Goal: Task Accomplishment & Management: Manage account settings

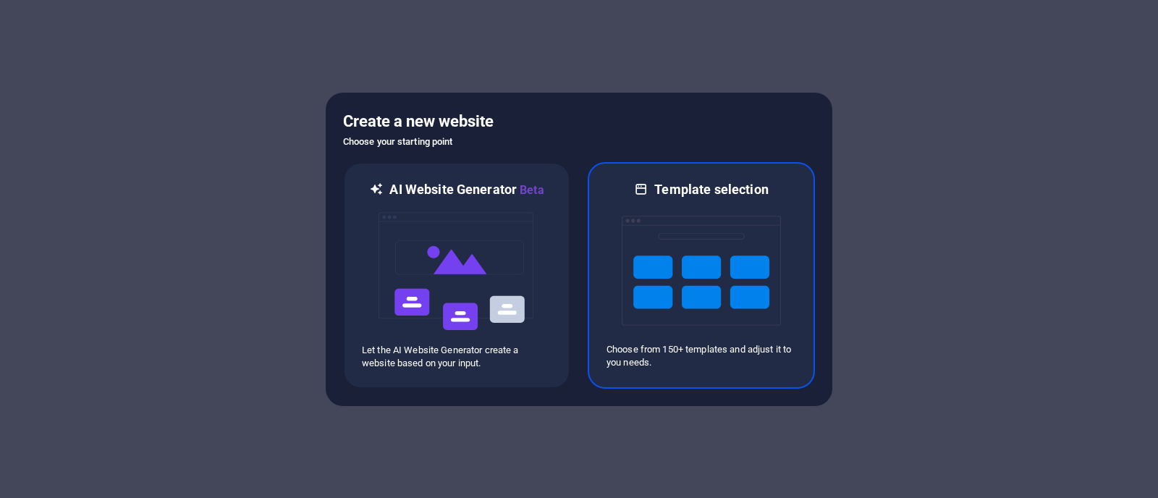
click at [692, 265] on img at bounding box center [701, 270] width 159 height 145
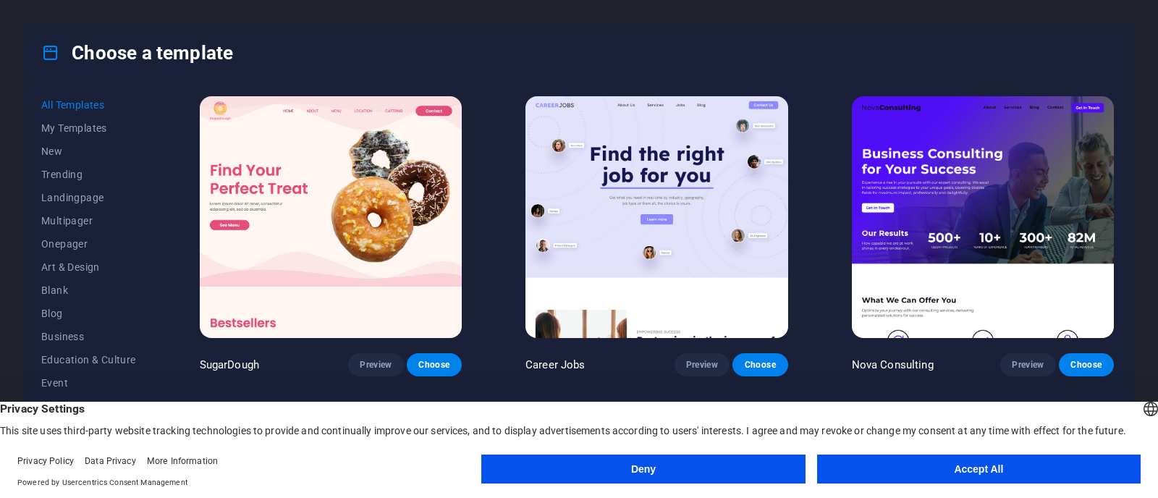
click at [1026, 472] on button "Accept All" at bounding box center [979, 469] width 324 height 29
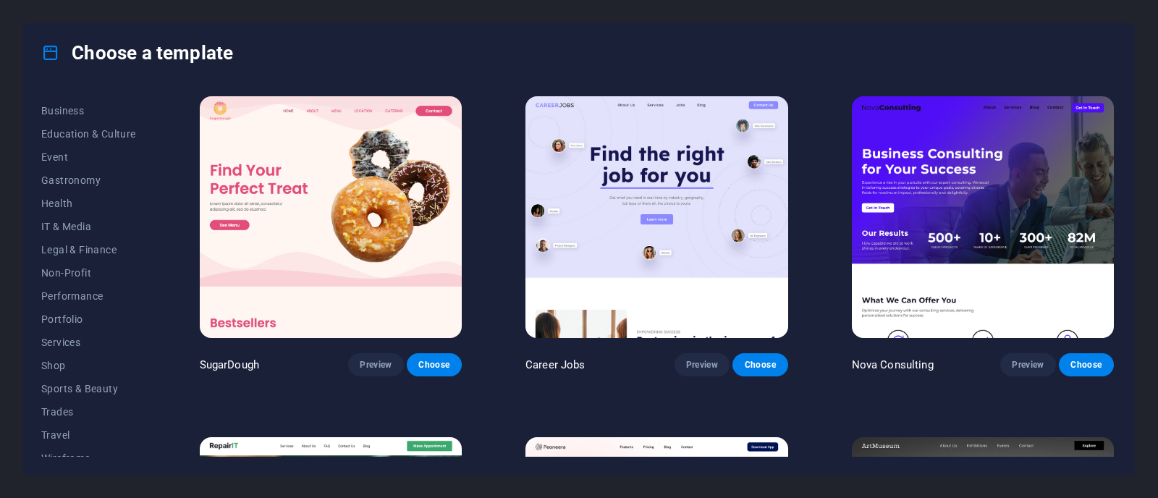
scroll to position [237, 0]
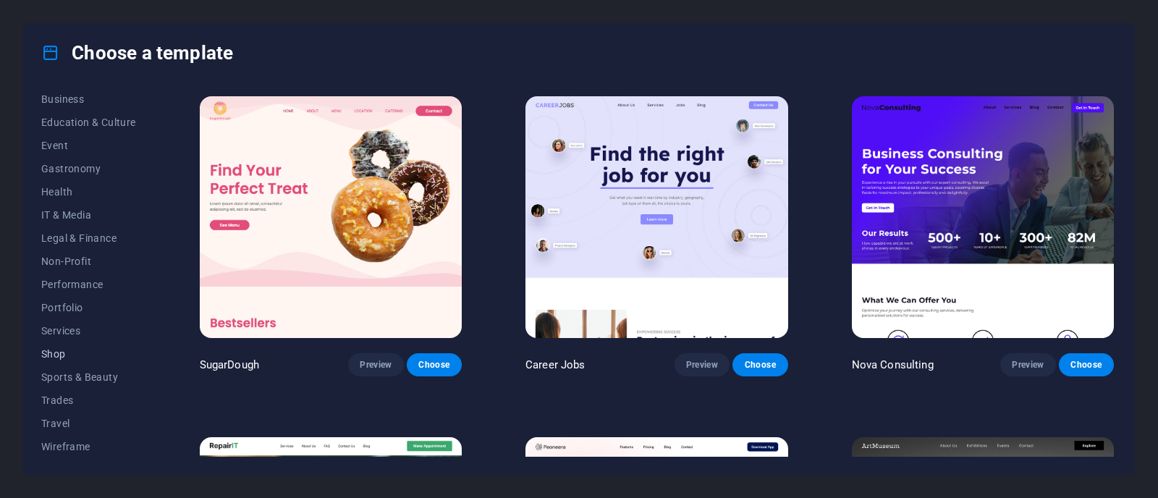
click at [60, 349] on span "Shop" at bounding box center [88, 354] width 95 height 12
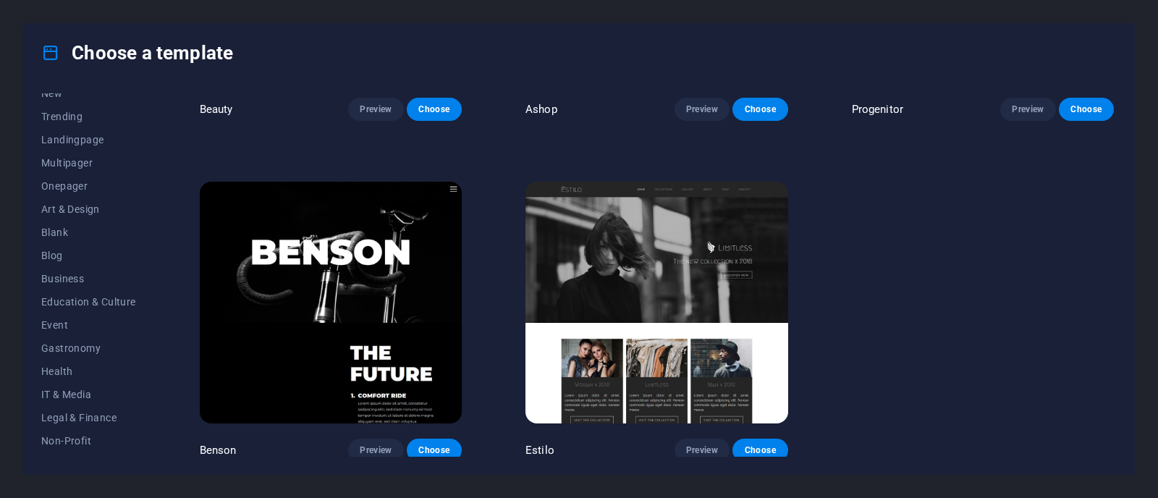
scroll to position [666, 0]
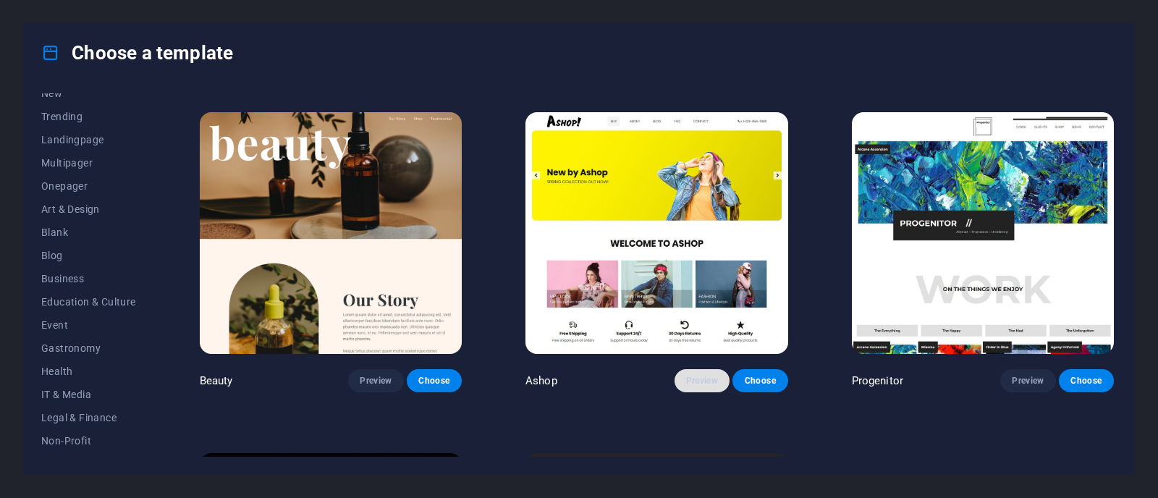
click at [713, 375] on span "Preview" at bounding box center [702, 381] width 32 height 12
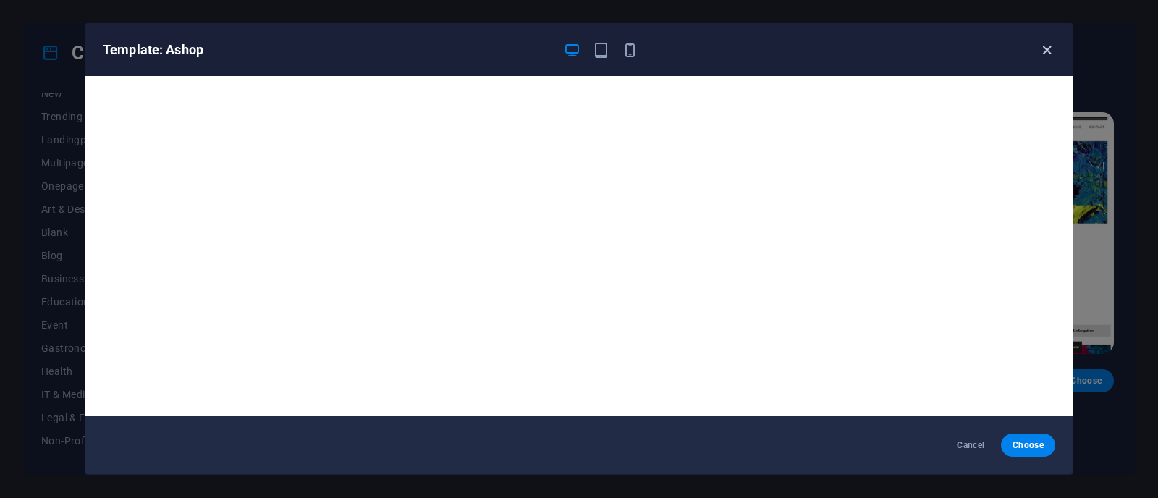
click at [1050, 52] on icon "button" at bounding box center [1047, 50] width 17 height 17
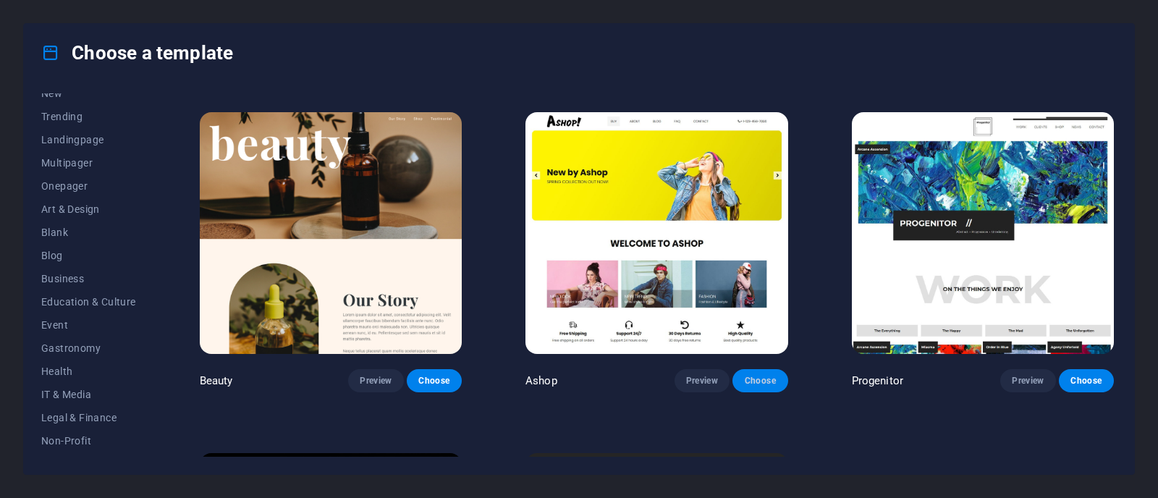
click at [759, 375] on span "Choose" at bounding box center [760, 381] width 32 height 12
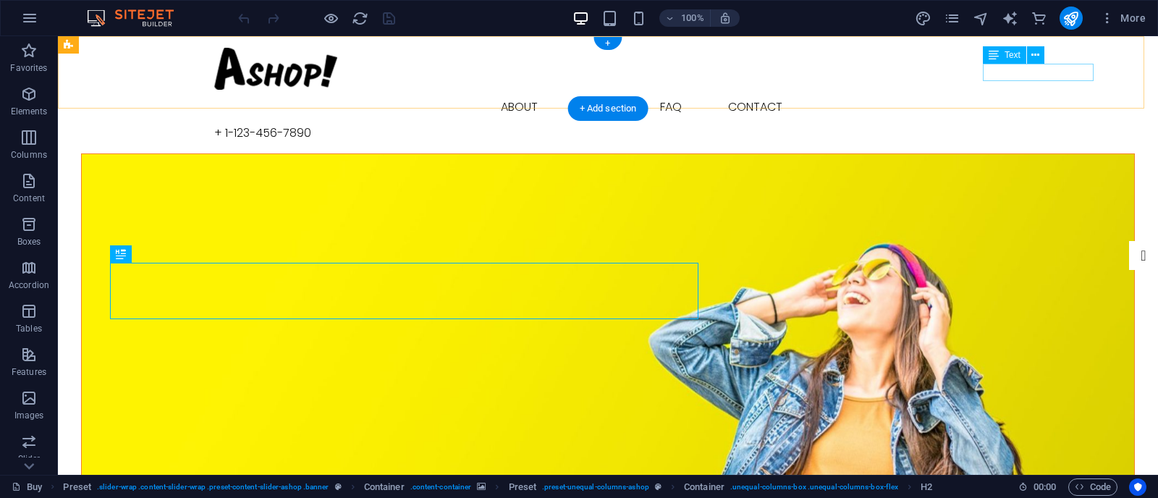
click at [1002, 124] on div "+ 1-123-456-7890" at bounding box center [608, 132] width 788 height 17
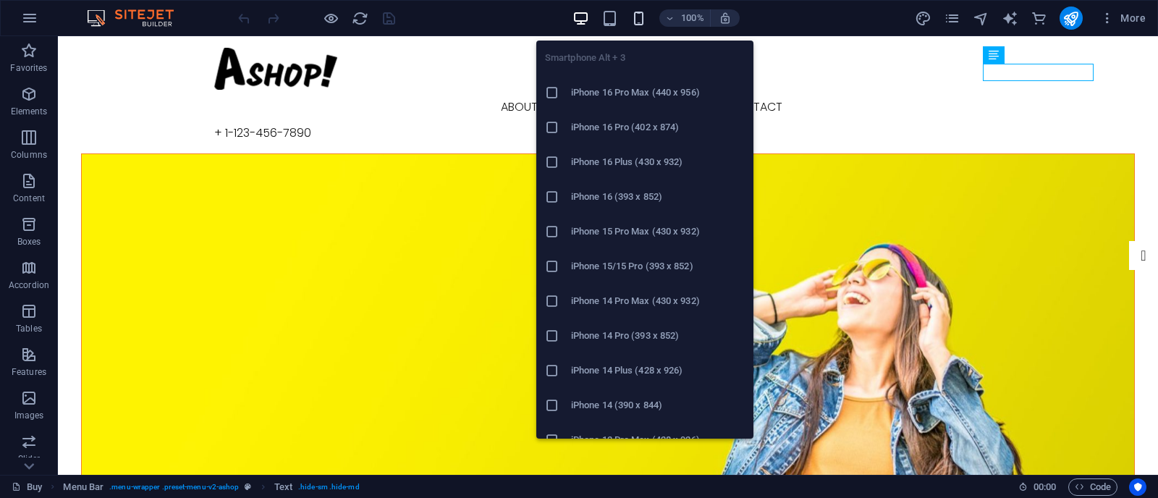
click at [635, 18] on icon "button" at bounding box center [638, 18] width 17 height 17
click at [631, 101] on li "iPhone 16 Pro Max (440 x 956)" at bounding box center [644, 92] width 217 height 35
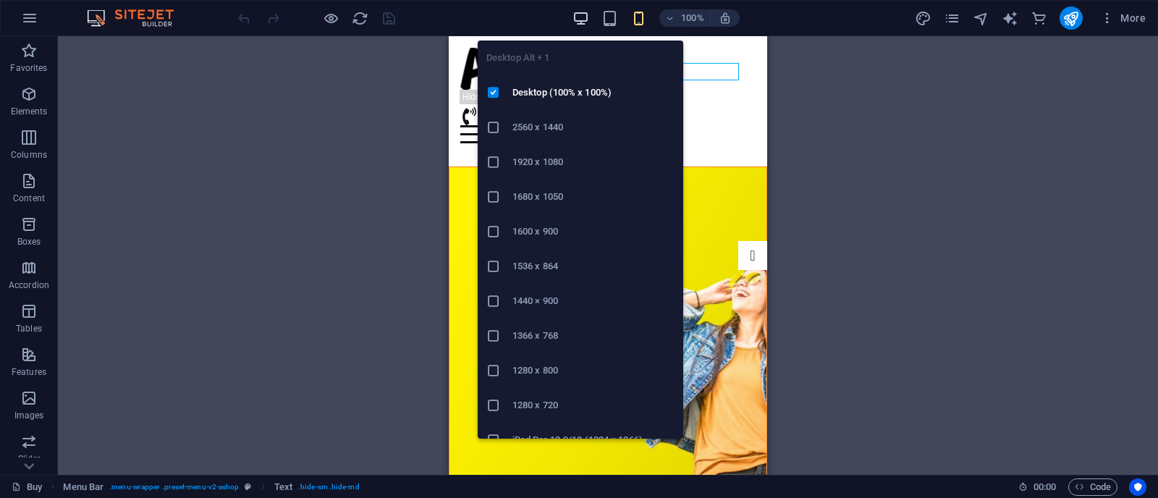
click at [586, 20] on icon "button" at bounding box center [581, 18] width 17 height 17
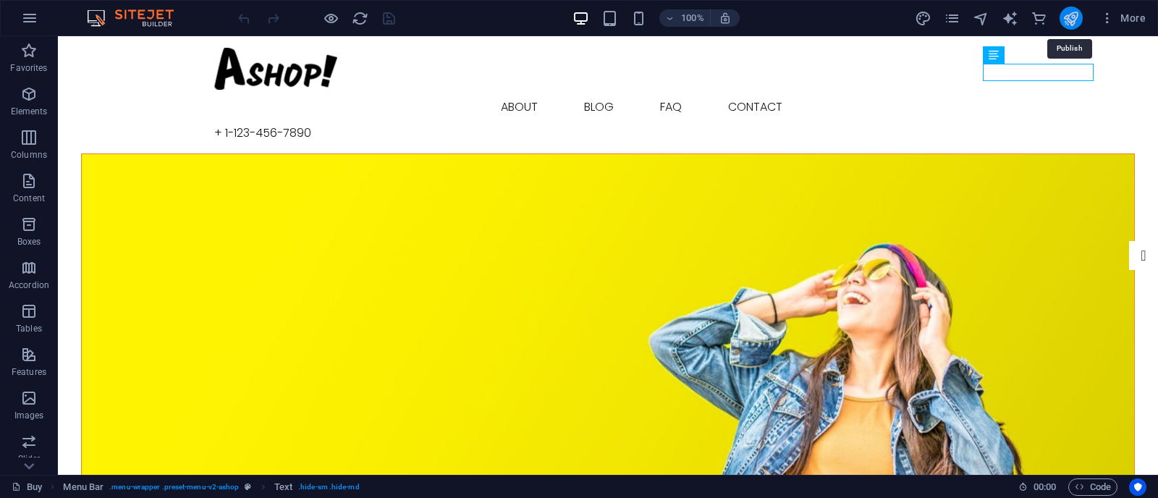
click at [1070, 20] on icon "publish" at bounding box center [1071, 18] width 17 height 17
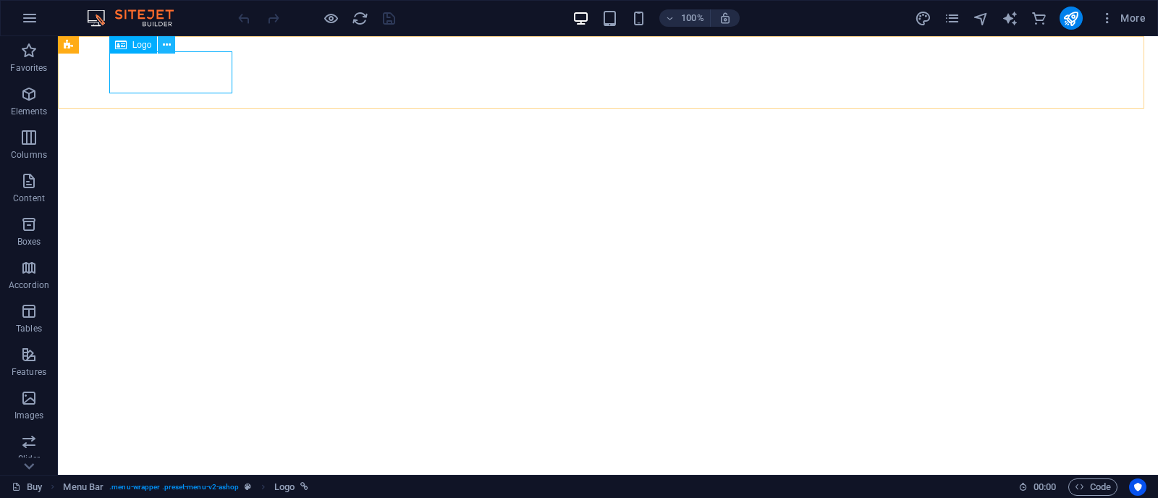
click at [164, 43] on icon at bounding box center [167, 45] width 8 height 15
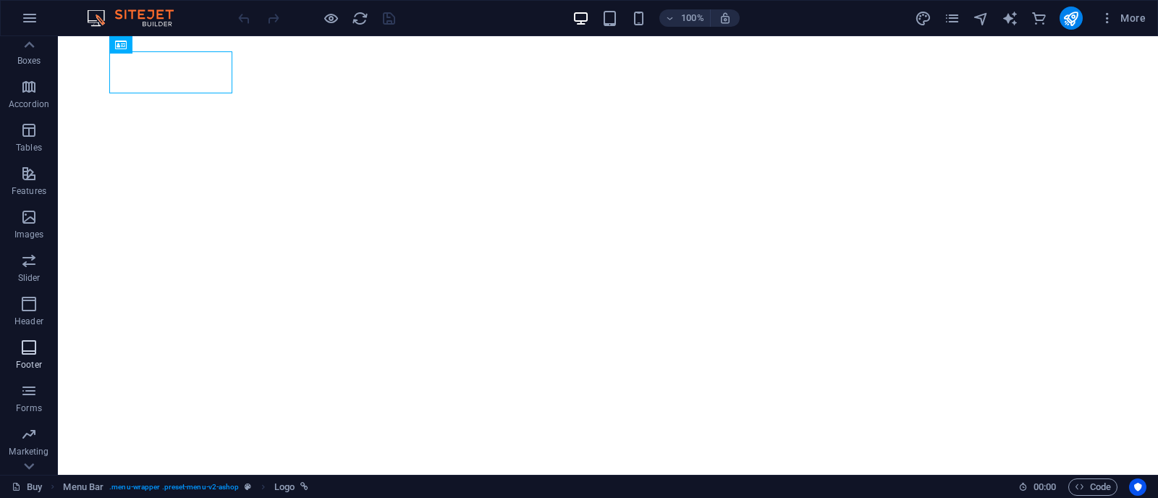
scroll to position [256, 0]
click at [33, 398] on p "Collections" at bounding box center [29, 421] width 44 height 12
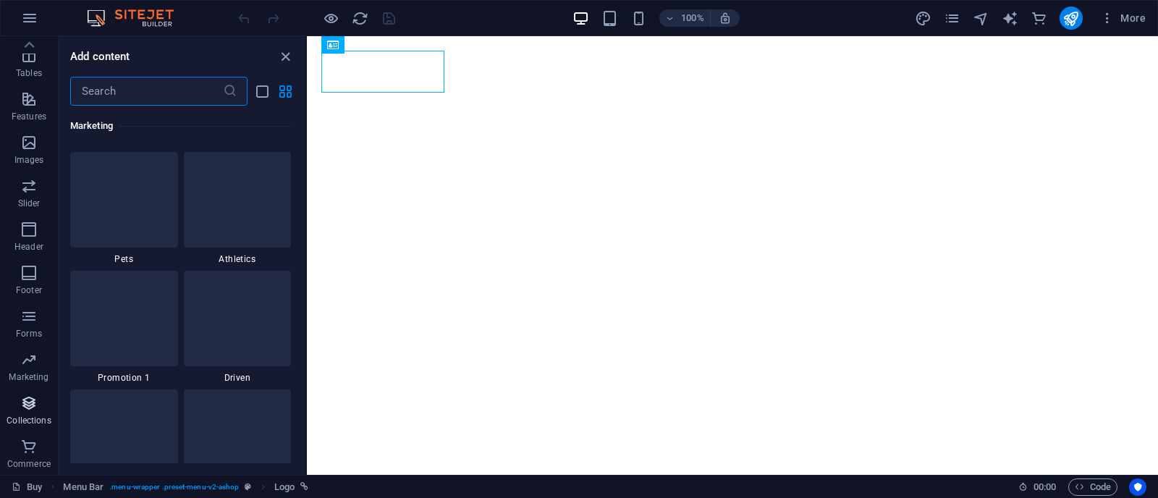
scroll to position [13247, 0]
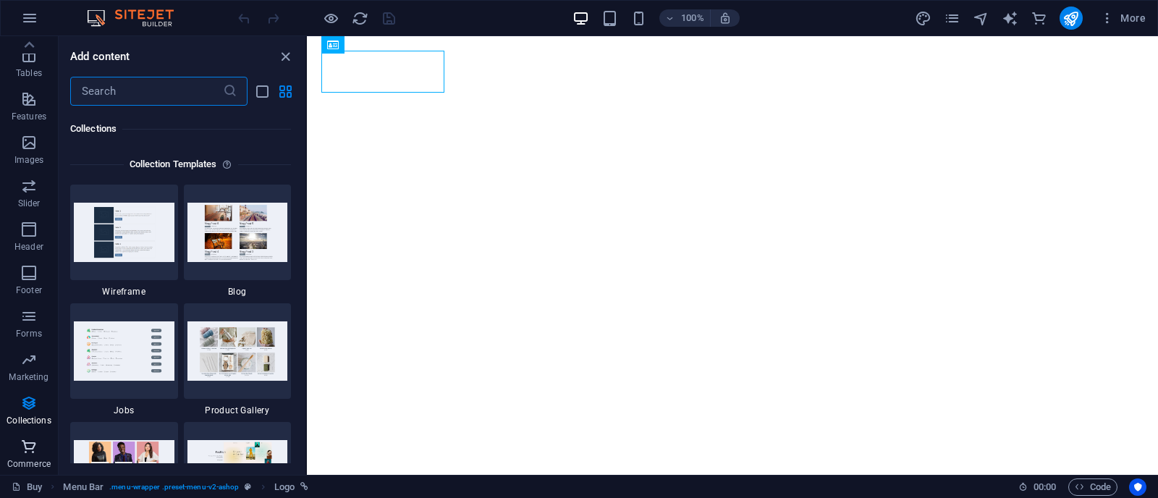
click at [36, 398] on span "Commerce" at bounding box center [29, 455] width 58 height 35
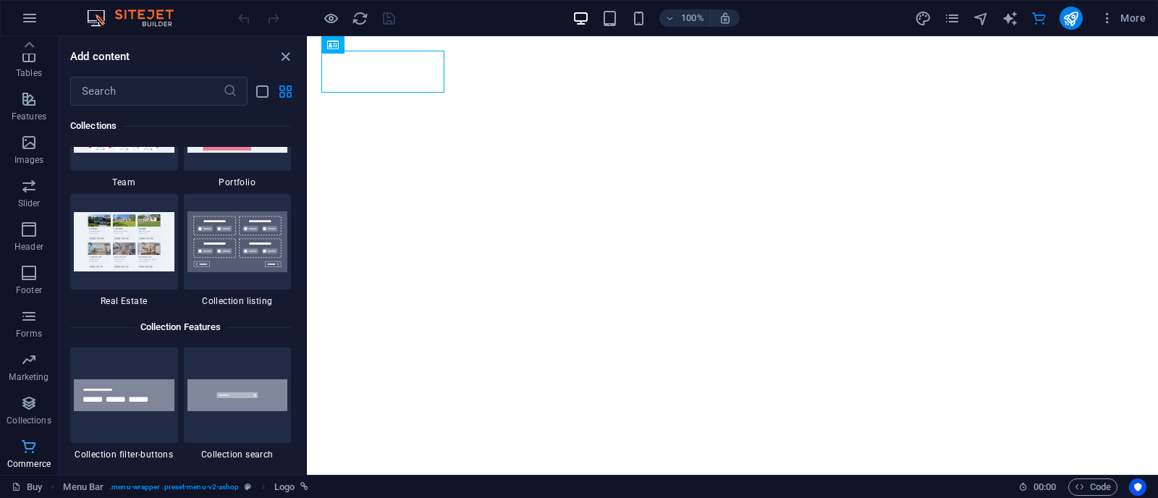
scroll to position [13946, 0]
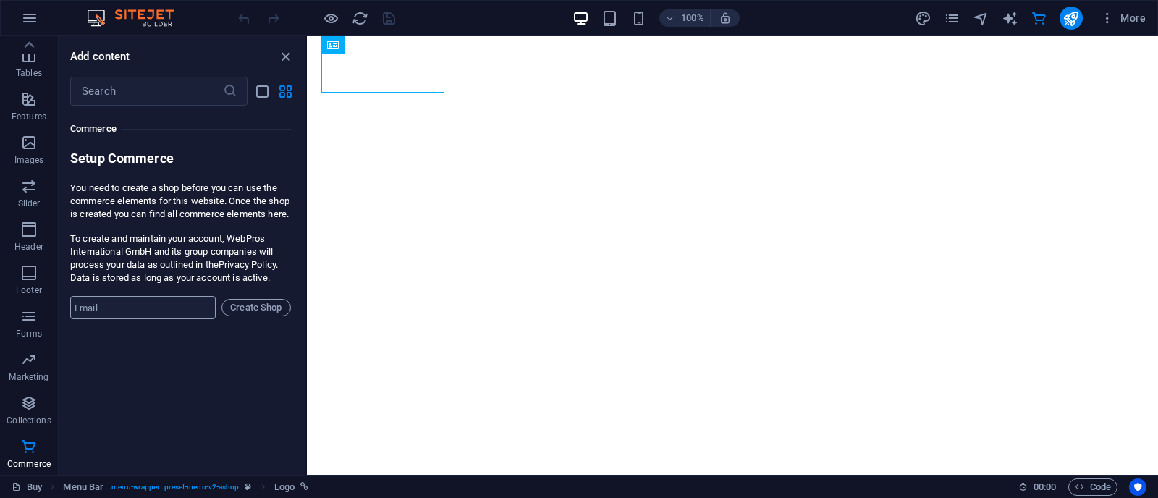
click at [159, 319] on input "email" at bounding box center [142, 307] width 145 height 23
type input "[EMAIL_ADDRESS][DOMAIN_NAME]"
click at [201, 374] on div "Favorites 1 Star Headline 1 Star Container Elements 1 Star Headline 1 Star Text…" at bounding box center [182, 285] width 247 height 358
click at [275, 311] on span "Create Shop" at bounding box center [256, 307] width 56 height 17
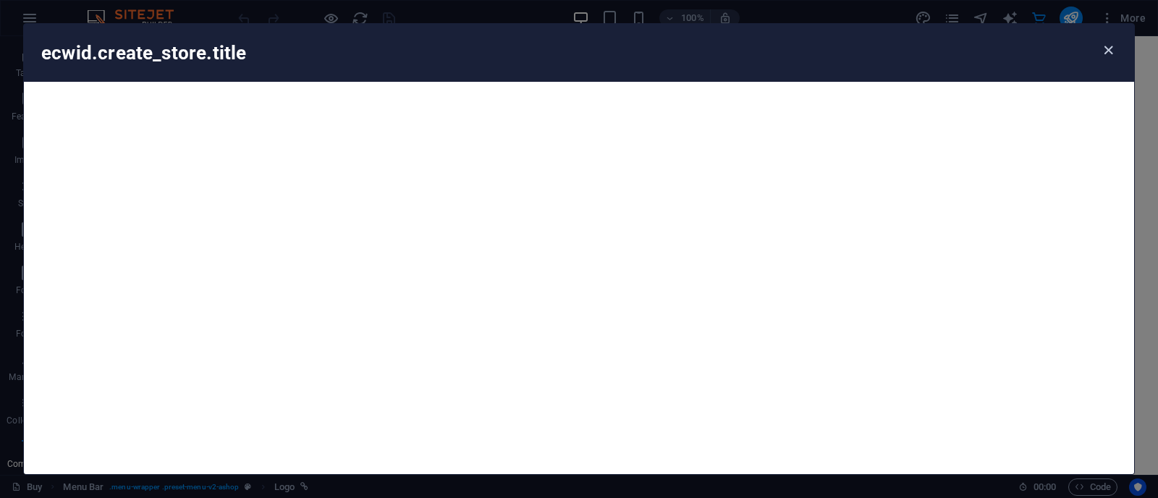
click at [926, 49] on icon "button" at bounding box center [1108, 50] width 17 height 17
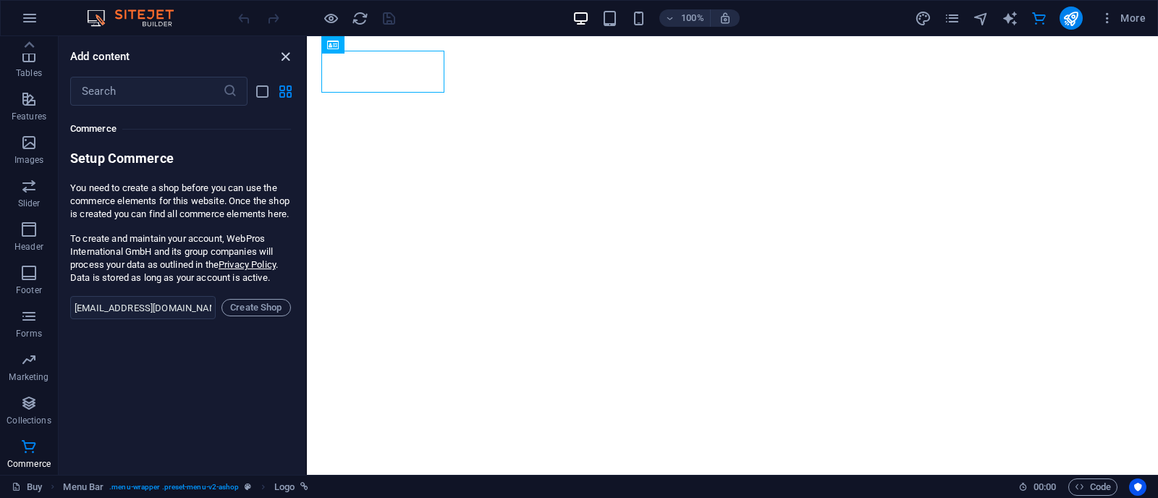
click at [287, 58] on icon "close panel" at bounding box center [285, 56] width 17 height 17
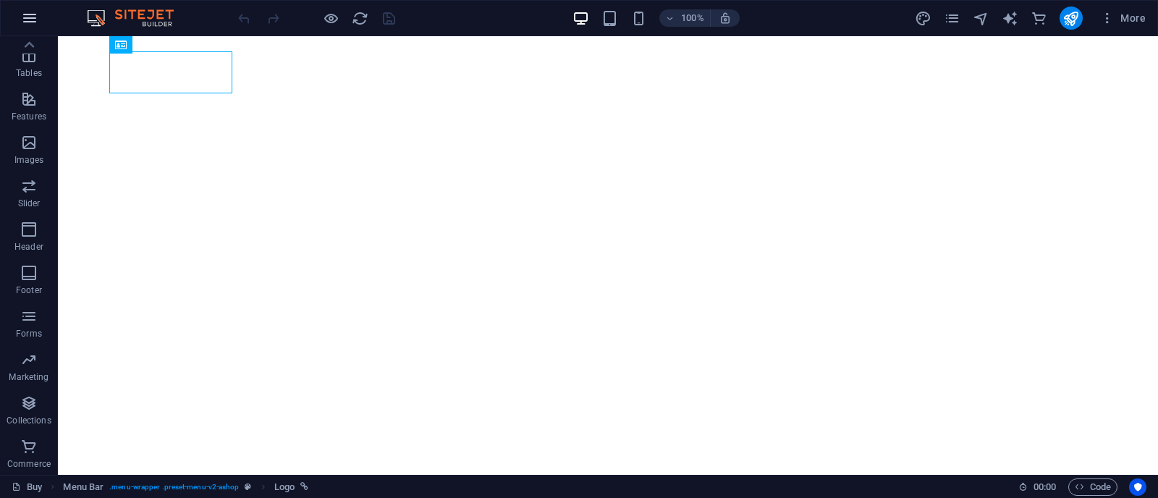
click at [26, 24] on icon "button" at bounding box center [29, 17] width 17 height 17
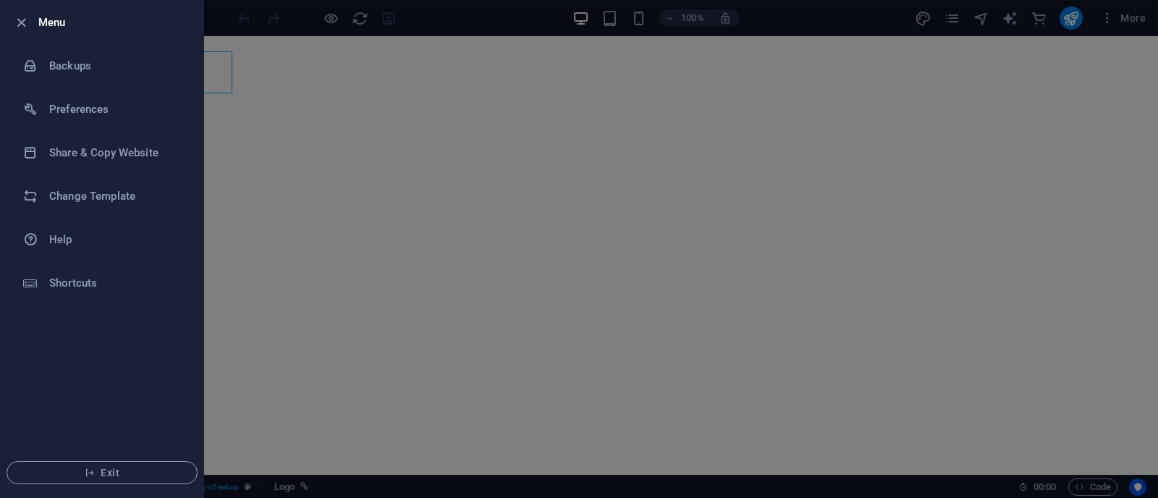
click at [926, 73] on div at bounding box center [579, 249] width 1158 height 498
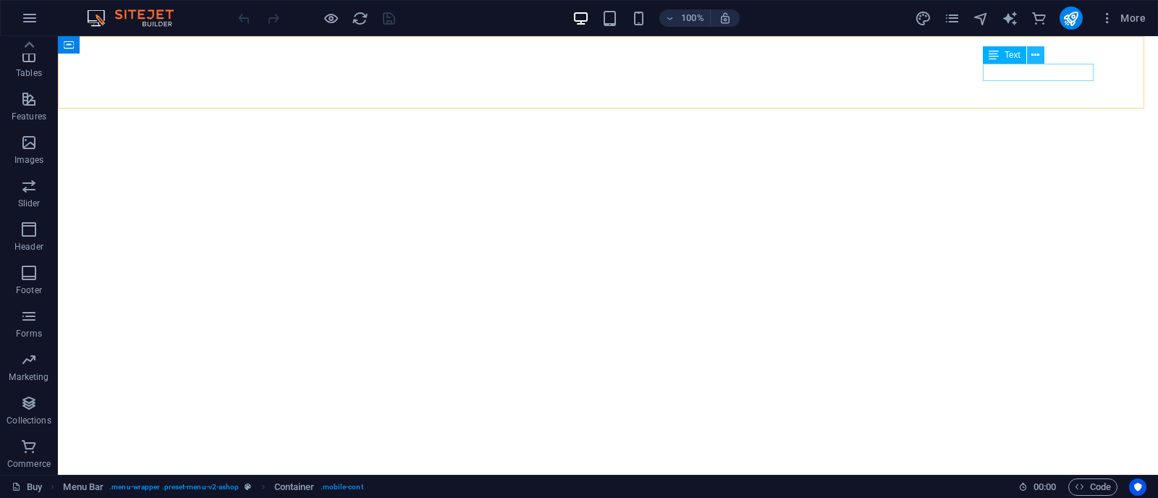
click at [926, 56] on icon at bounding box center [1035, 55] width 8 height 15
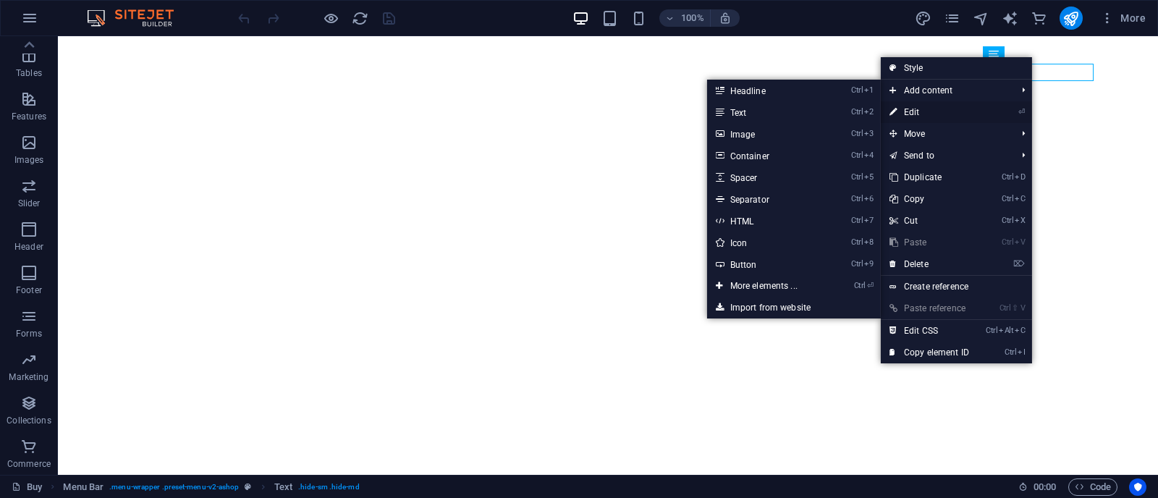
click at [926, 111] on link "⏎ Edit" at bounding box center [929, 112] width 97 height 22
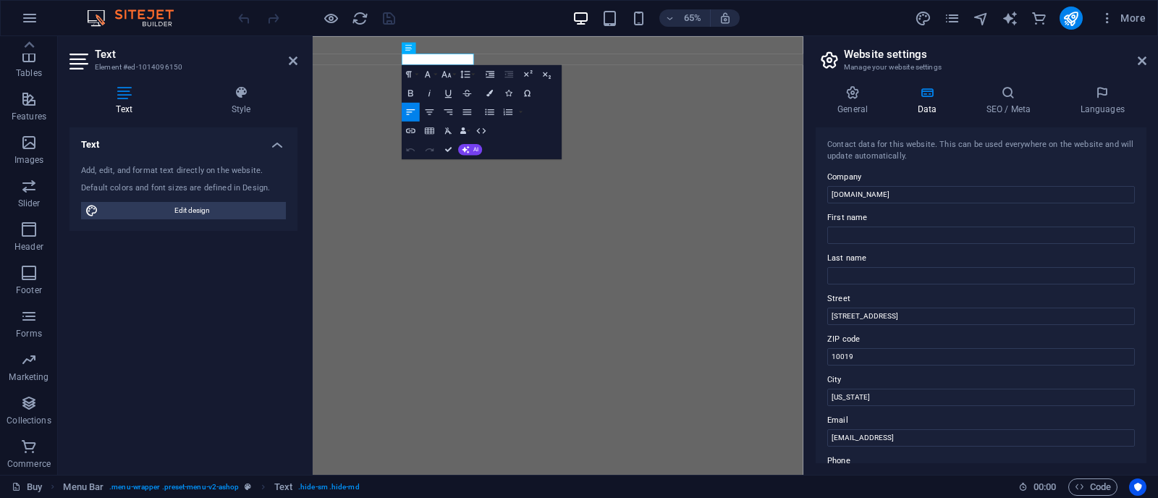
scroll to position [271, 0]
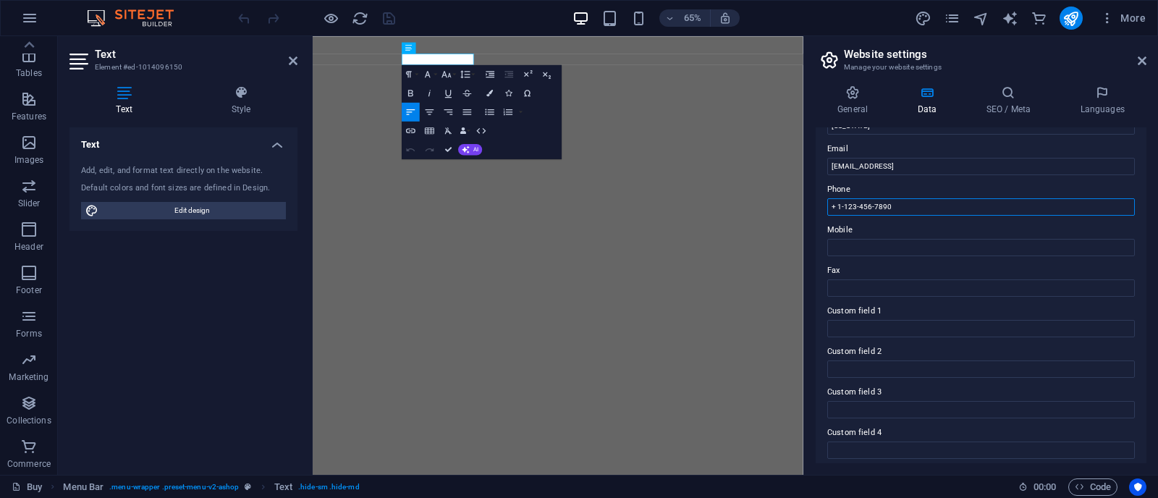
click at [926, 210] on input "+ 1-123-456-7890" at bounding box center [981, 206] width 308 height 17
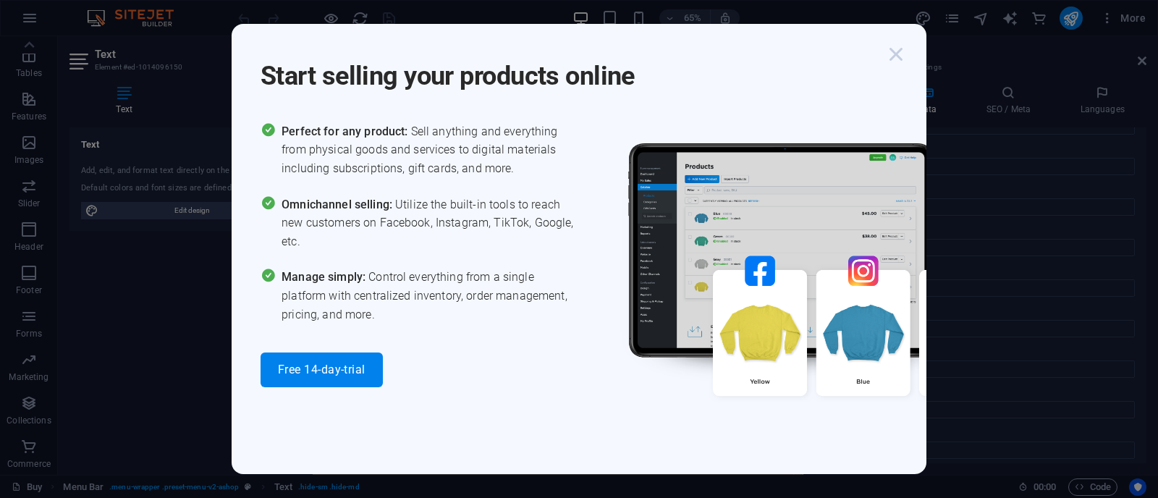
click at [891, 63] on icon "button" at bounding box center [896, 54] width 26 height 26
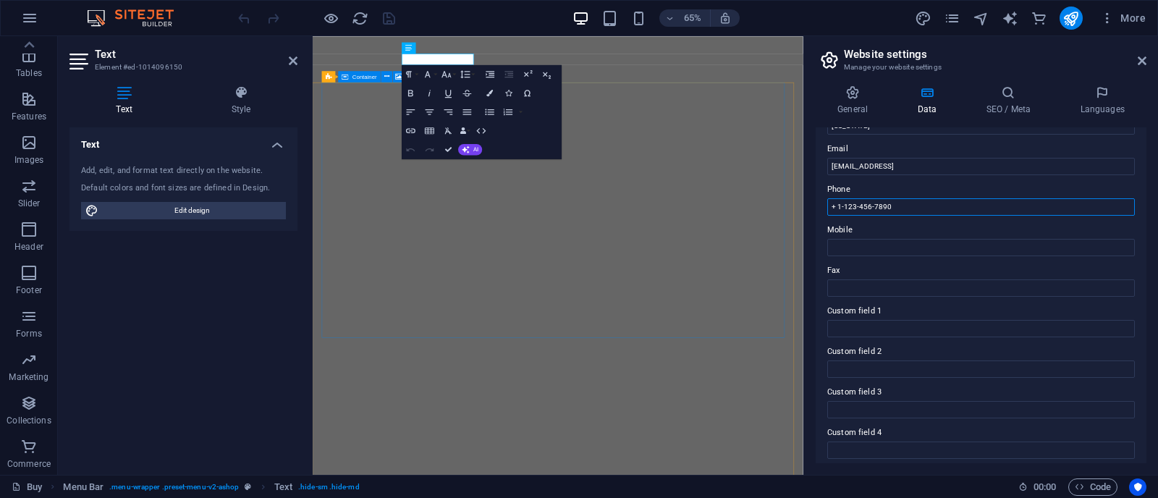
click at [918, 204] on input "+ 1-123-456-7890" at bounding box center [981, 206] width 308 height 17
drag, startPoint x: 932, startPoint y: 203, endPoint x: 837, endPoint y: 205, distance: 94.1
click at [837, 205] on input "+ 1-123-456-7890" at bounding box center [981, 206] width 308 height 17
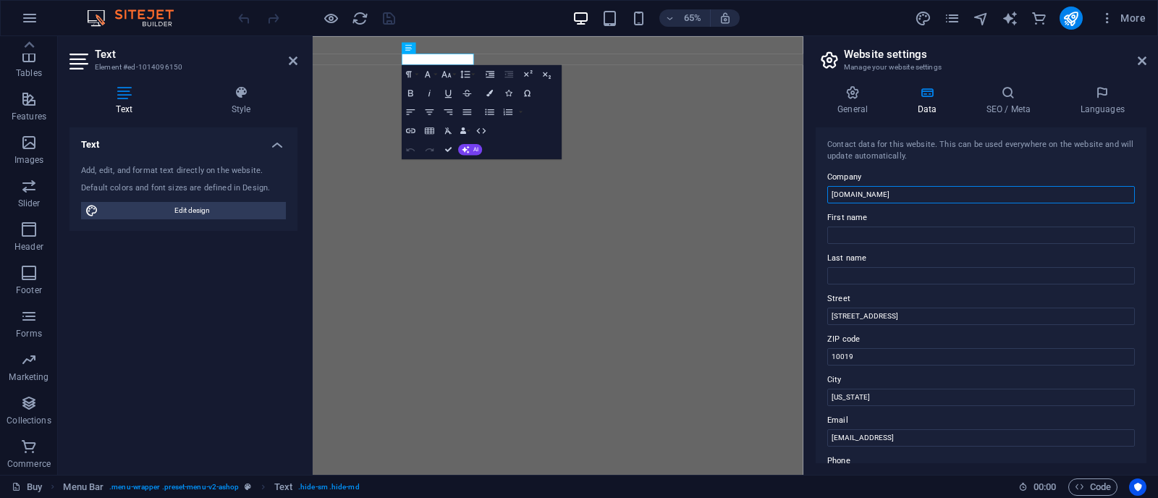
click at [898, 193] on input "[DOMAIN_NAME]" at bounding box center [981, 194] width 308 height 17
click at [892, 229] on input "First name" at bounding box center [981, 235] width 308 height 17
type input "Mati ur"
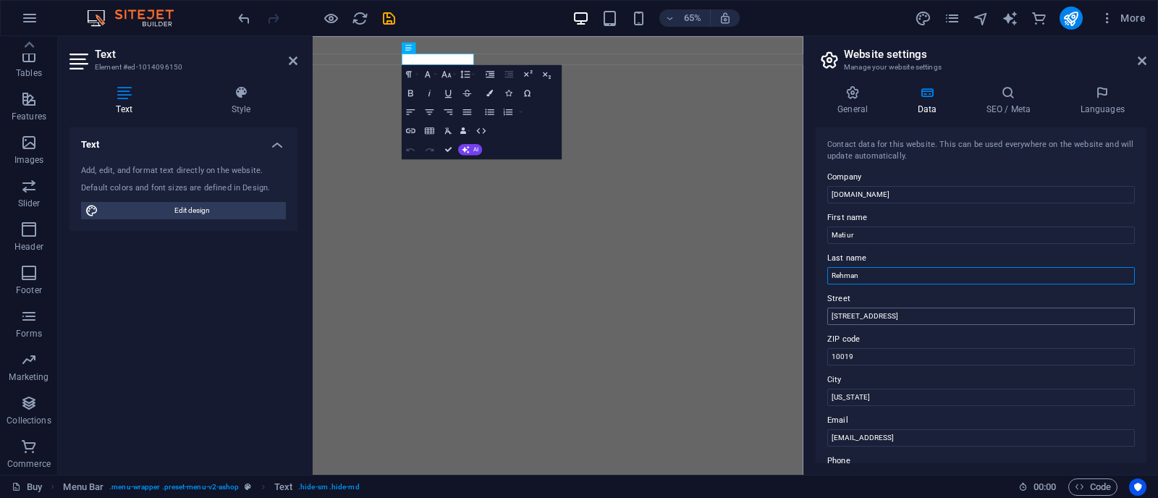
type input "Rehman"
click at [895, 319] on input "[STREET_ADDRESS]" at bounding box center [981, 316] width 308 height 17
type input "S"
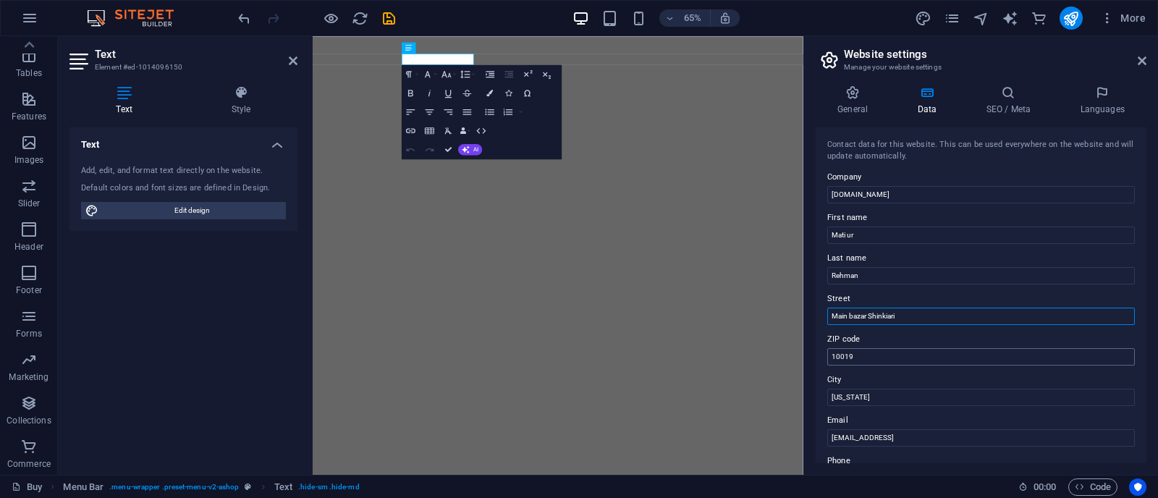
type input "Main bazar Shinkiari"
click at [884, 356] on input "10019" at bounding box center [981, 356] width 308 height 17
type input "44000"
click at [926, 398] on input "Mansehra" at bounding box center [981, 397] width 308 height 17
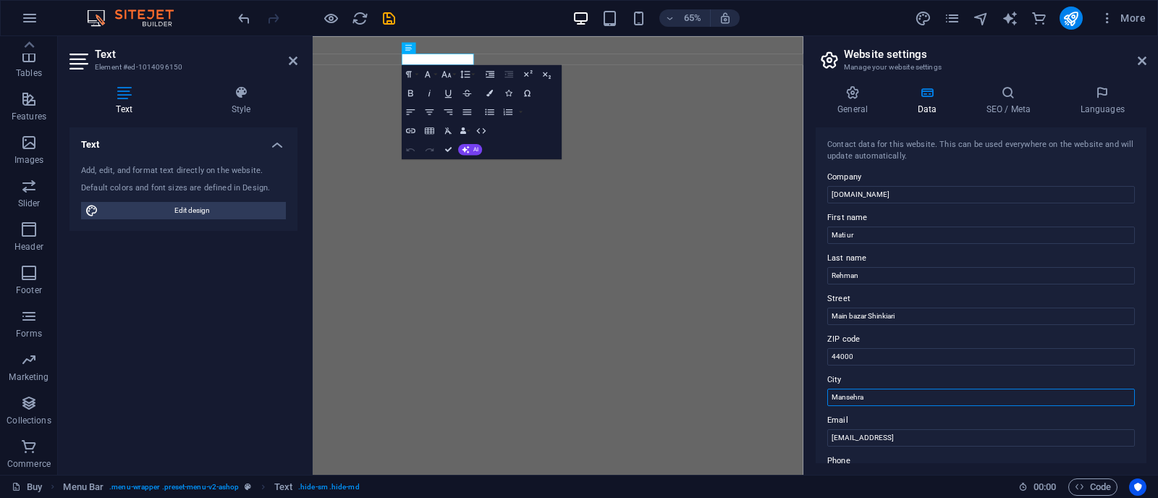
click at [926, 398] on input "Mansehra" at bounding box center [981, 397] width 308 height 17
type input "[GEOGRAPHIC_DATA]"
click at [855, 316] on input "Main bazar Shinkiari" at bounding box center [981, 316] width 308 height 17
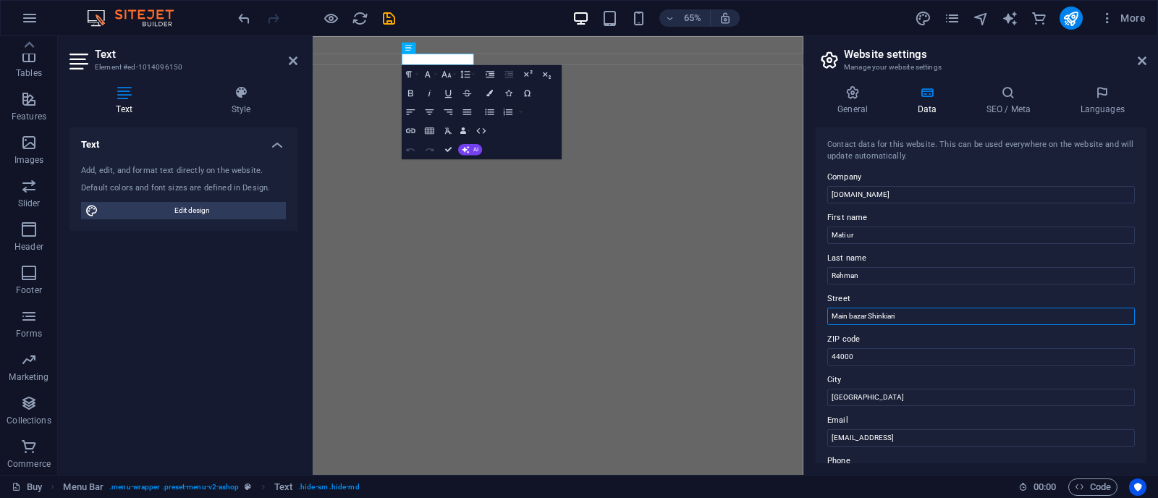
click at [855, 316] on input "Main bazar Shinkiari" at bounding box center [981, 316] width 308 height 17
type input "H"
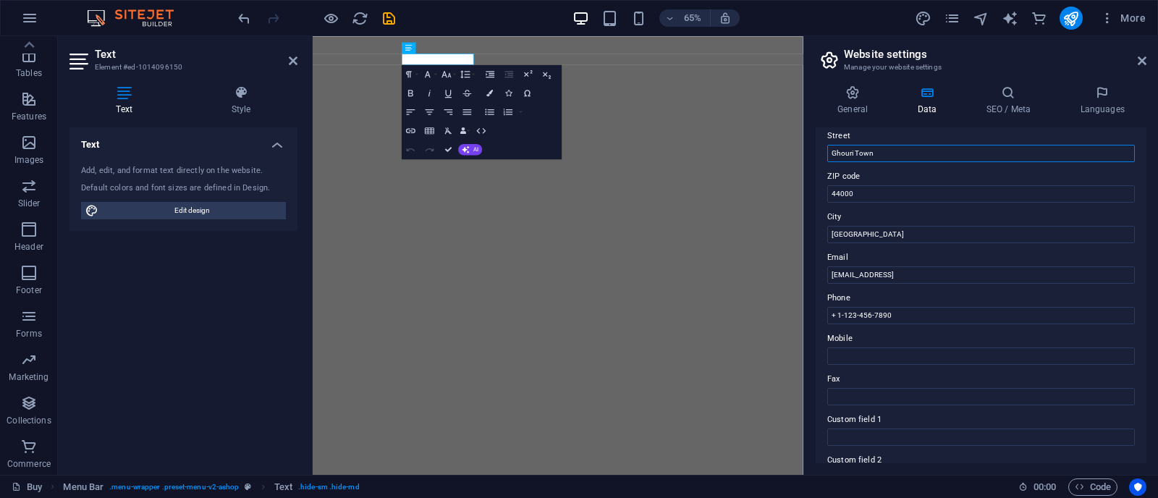
scroll to position [181, 0]
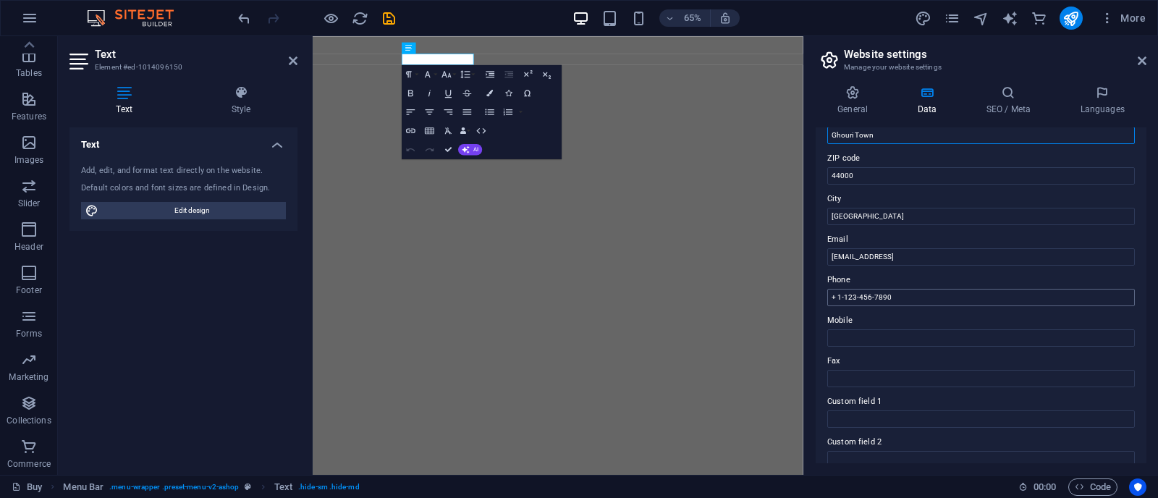
type input "Ghouri Town"
drag, startPoint x: 895, startPoint y: 294, endPoint x: 836, endPoint y: 301, distance: 59.1
click at [836, 301] on input "+ 1-123-456-7890" at bounding box center [981, 297] width 308 height 17
click at [841, 299] on input "+ 1-123-456-7890" at bounding box center [981, 297] width 308 height 17
click at [926, 299] on input "+ 923018170082" at bounding box center [981, 297] width 308 height 17
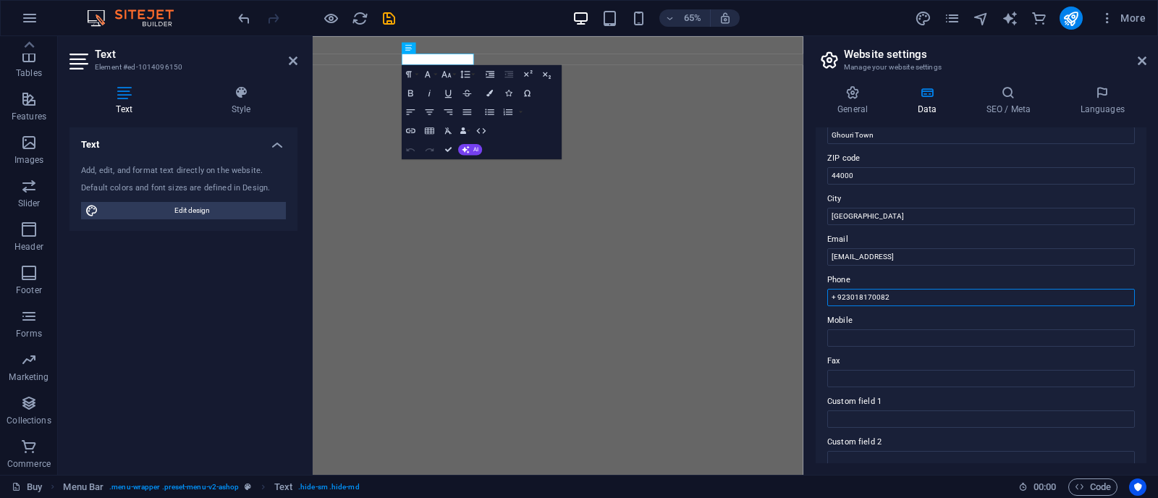
click at [926, 299] on input "+ 923018170082" at bounding box center [981, 297] width 308 height 17
type input "+ 923018170082"
click at [906, 331] on input "Mobile" at bounding box center [981, 337] width 308 height 17
paste input "+ 923018170082"
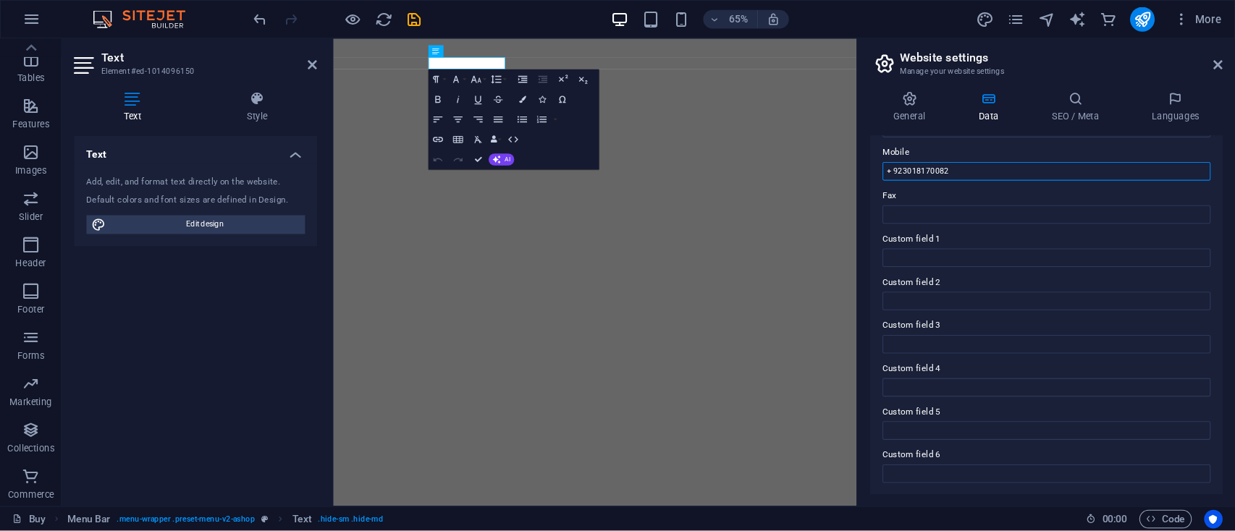
scroll to position [0, 0]
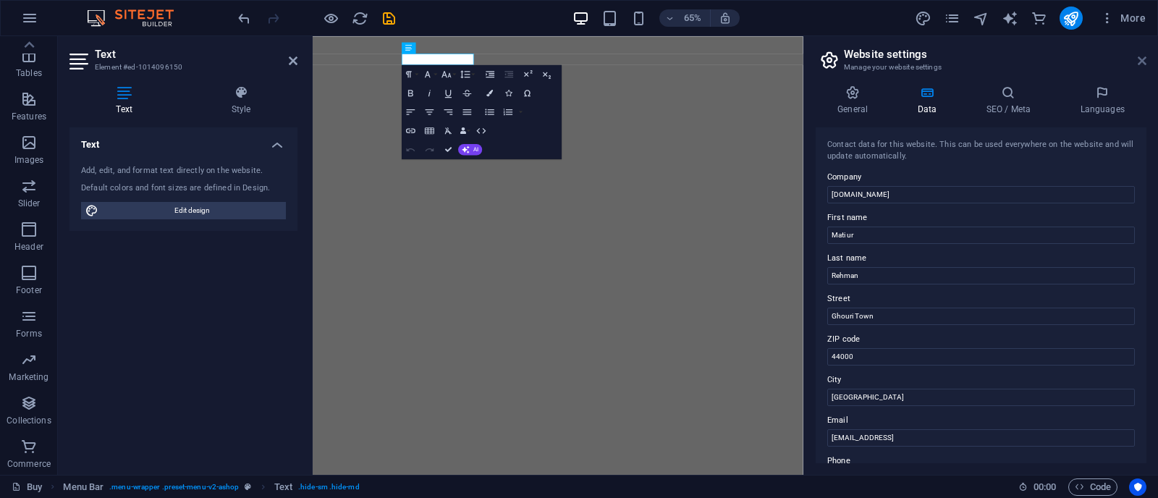
type input "+ 923018170082"
click at [926, 63] on icon at bounding box center [1142, 61] width 9 height 12
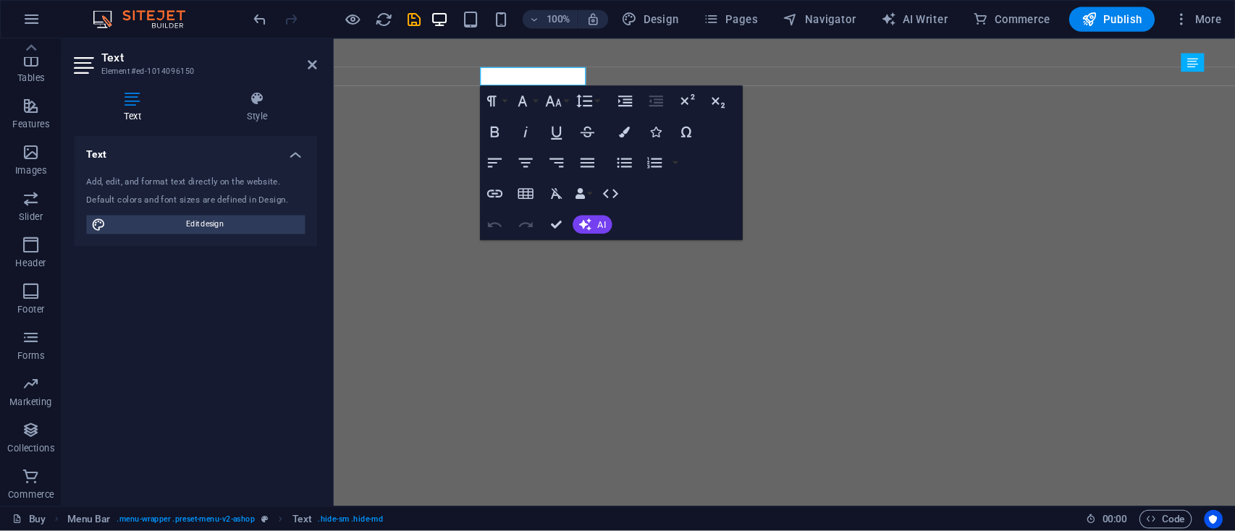
scroll to position [221, 0]
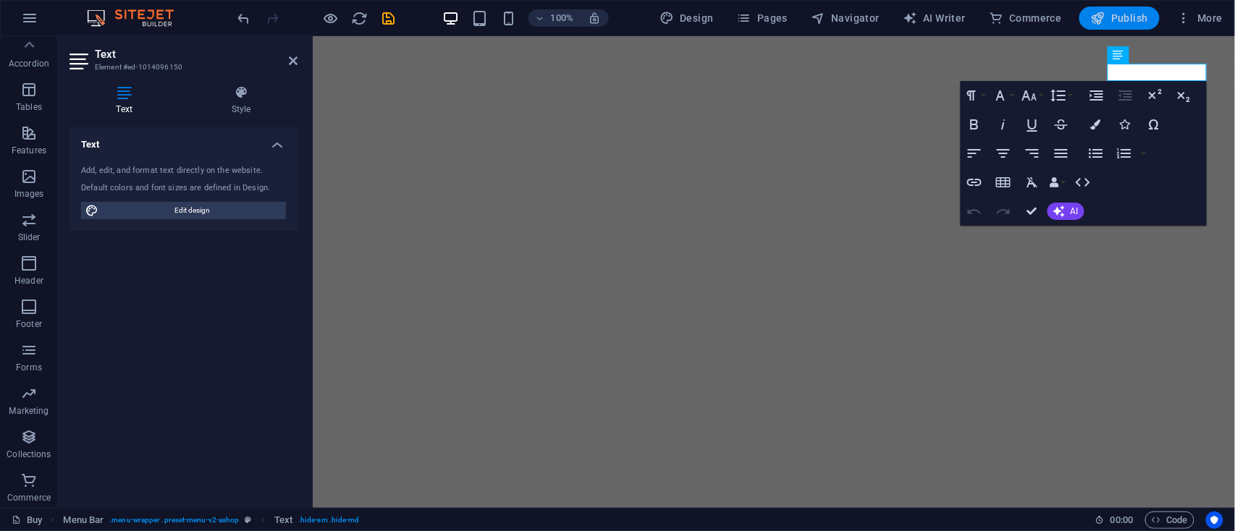
click at [926, 19] on span "Publish" at bounding box center [1119, 18] width 57 height 14
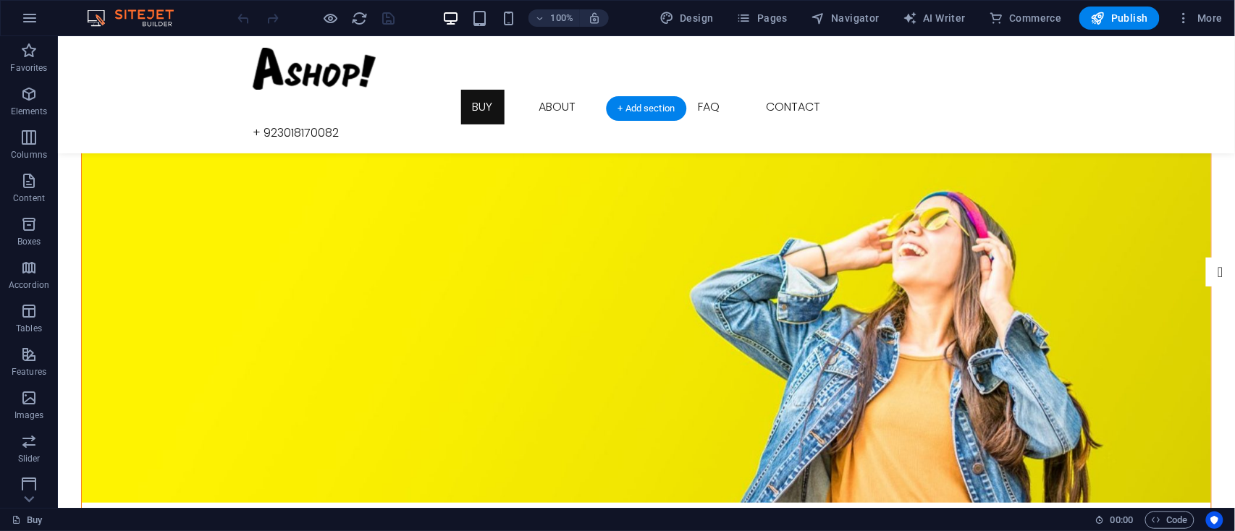
scroll to position [386, 0]
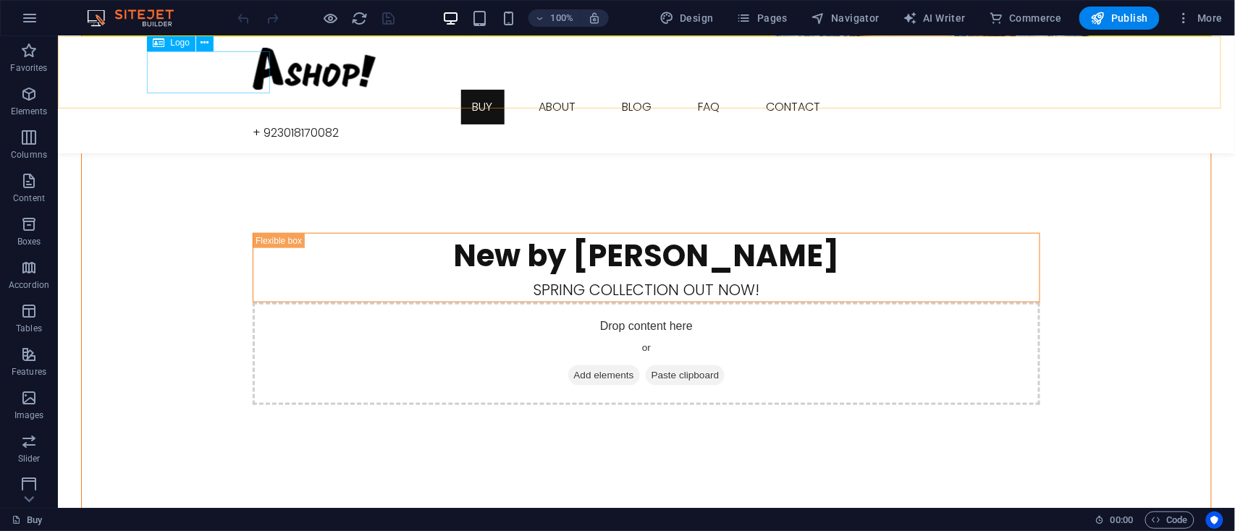
click at [252, 79] on div at bounding box center [646, 68] width 788 height 42
click at [204, 43] on icon at bounding box center [205, 42] width 8 height 15
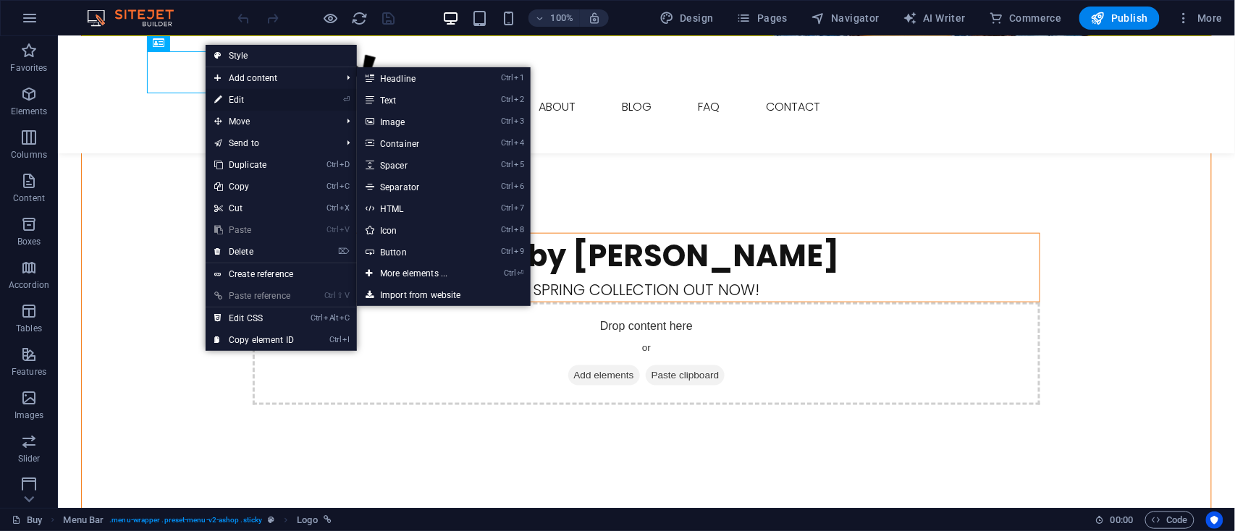
click at [250, 96] on link "⏎ Edit" at bounding box center [254, 100] width 97 height 22
select select "px"
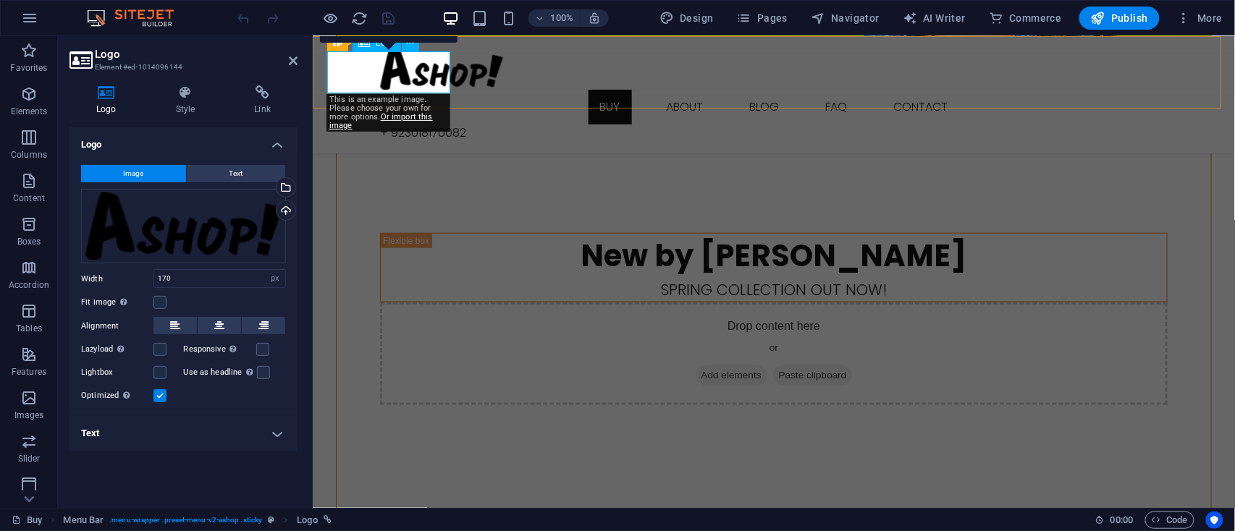
click at [418, 64] on div at bounding box center [773, 68] width 788 height 42
click at [111, 105] on h4 "Logo" at bounding box center [109, 100] width 80 height 30
click at [284, 207] on div "Upload" at bounding box center [285, 212] width 22 height 22
click at [252, 209] on div "Drag files here, click to choose files or select files from Files or our free s…" at bounding box center [183, 226] width 205 height 75
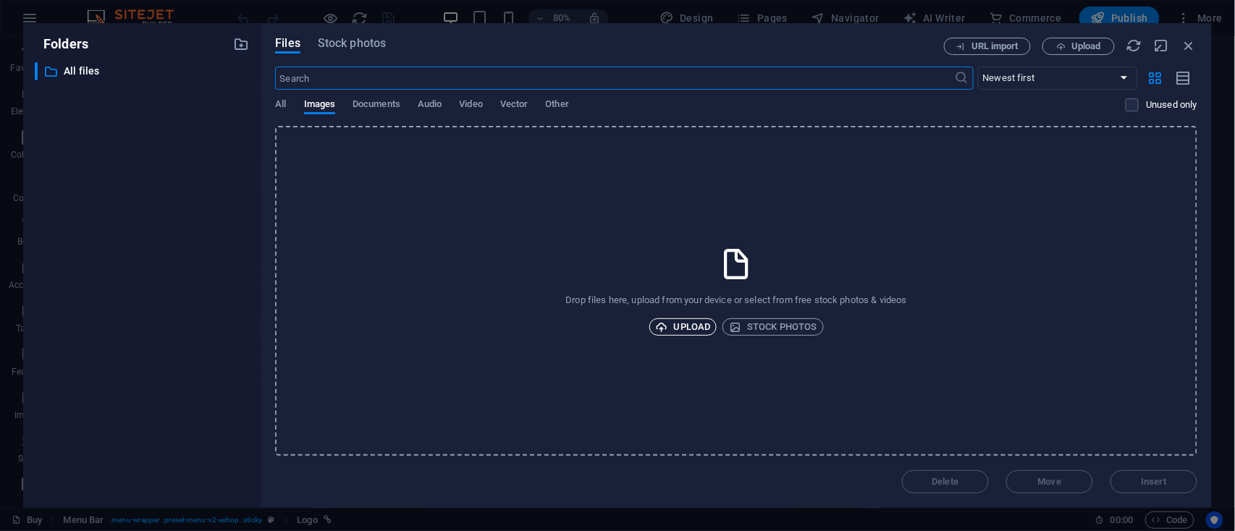
click at [676, 324] on span "Upload" at bounding box center [683, 326] width 55 height 17
click at [689, 325] on span "Upload" at bounding box center [683, 326] width 55 height 17
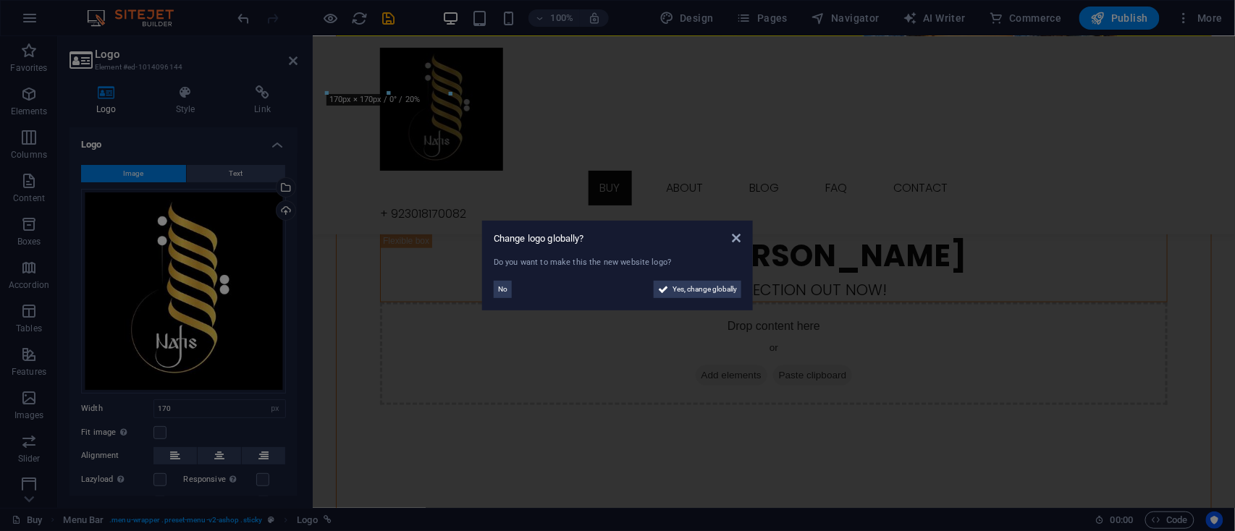
scroll to position [466, 0]
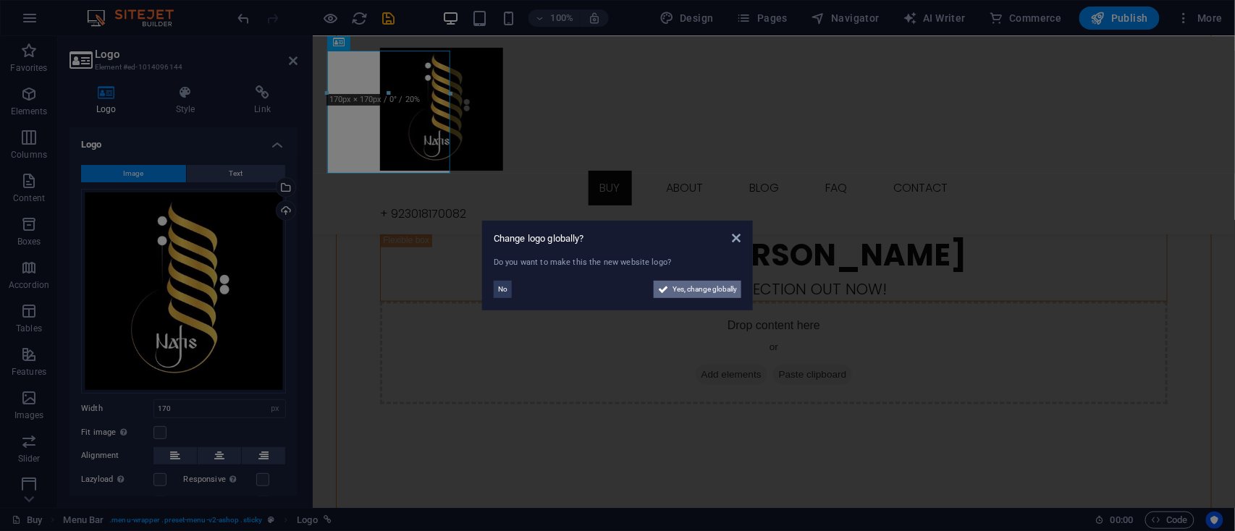
click at [707, 290] on span "Yes, change globally" at bounding box center [704, 289] width 64 height 17
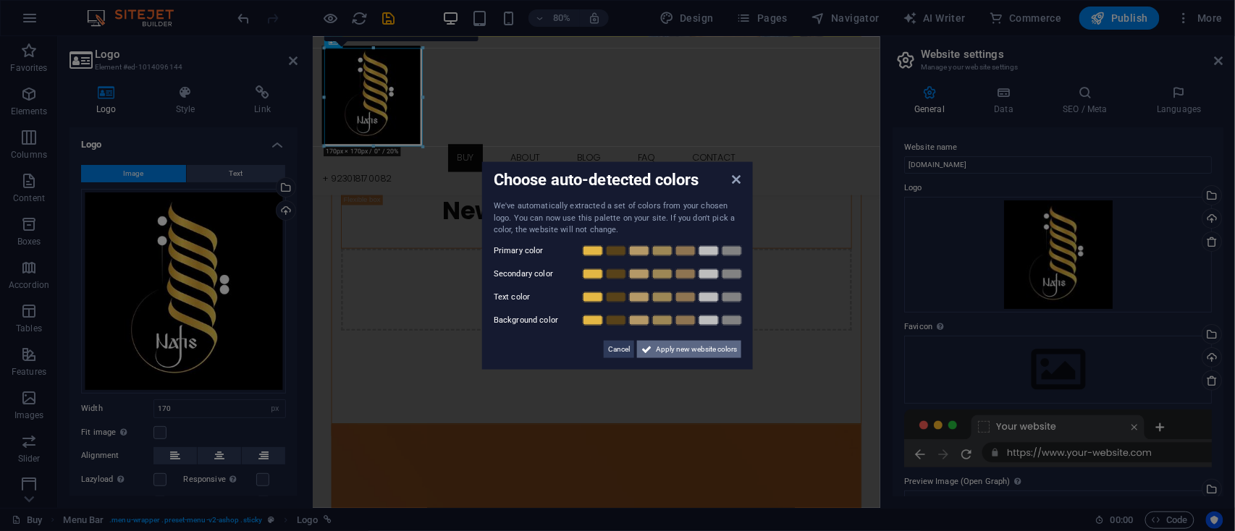
click at [689, 347] on span "Apply new website colors" at bounding box center [696, 348] width 81 height 17
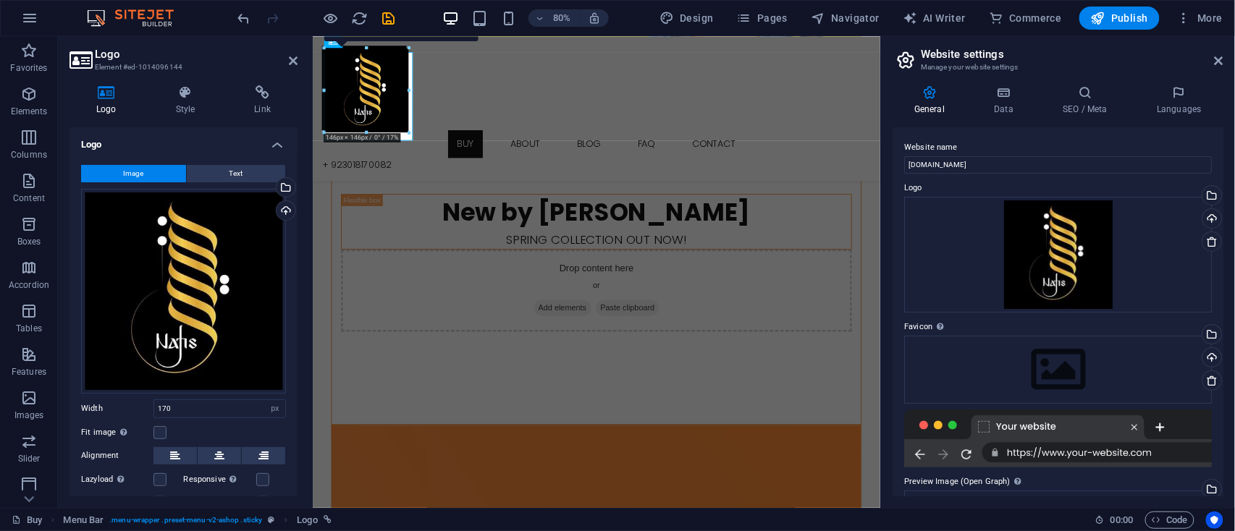
scroll to position [449, 0]
drag, startPoint x: 421, startPoint y: 146, endPoint x: 109, endPoint y: 65, distance: 323.0
type input "146"
click at [1131, 25] on span "Publish" at bounding box center [1119, 18] width 57 height 14
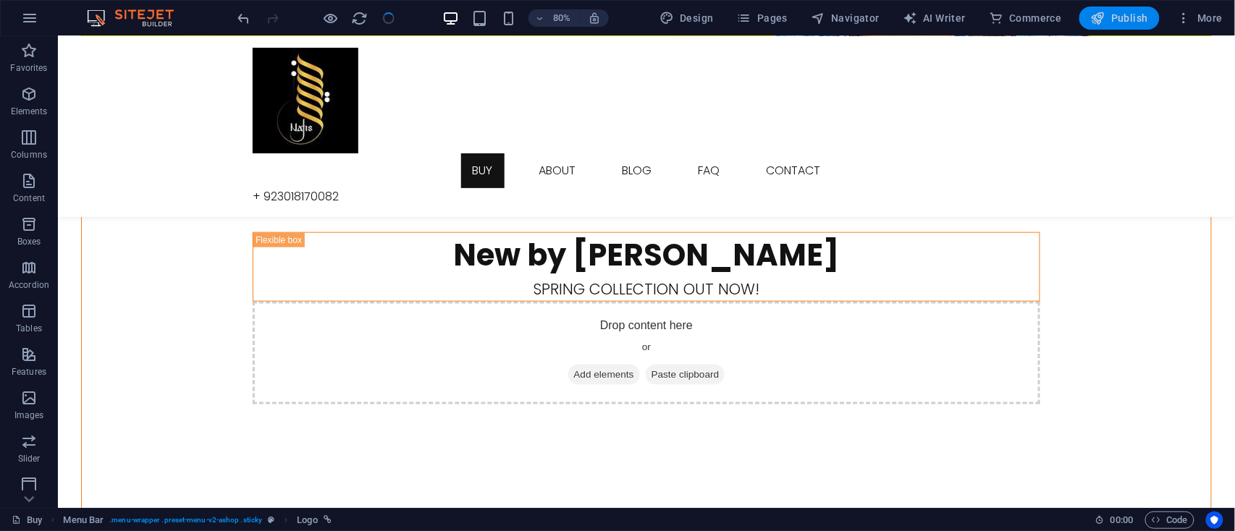
checkbox input "false"
click at [1127, 22] on span "Publish" at bounding box center [1119, 18] width 57 height 14
click at [1113, 20] on span "Publish" at bounding box center [1119, 18] width 57 height 14
